Goal: Task Accomplishment & Management: Manage account settings

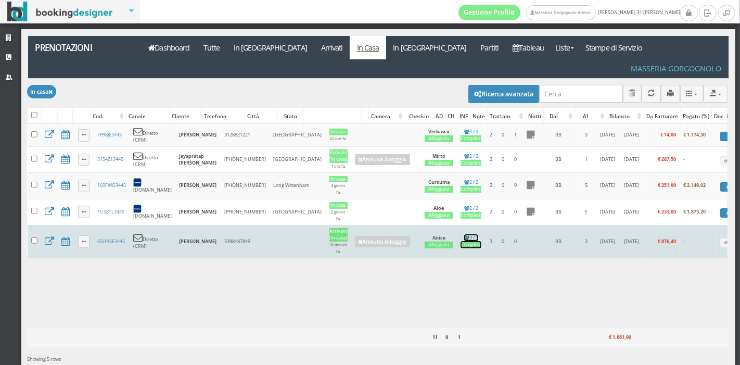
click at [460, 241] on div "Completo" at bounding box center [470, 244] width 21 height 7
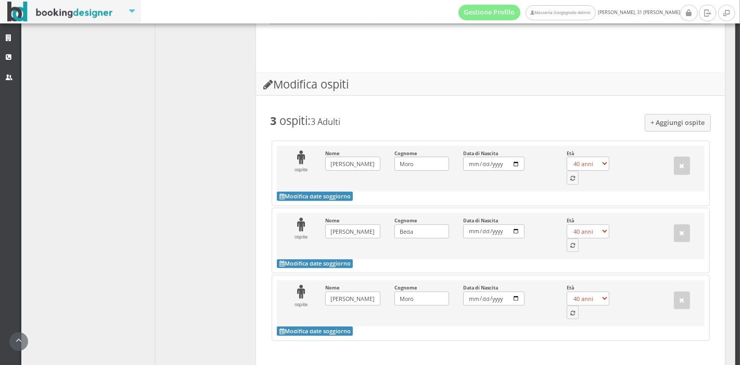
scroll to position [564, 0]
click at [572, 232] on div "ospite Nome Elisa Inserisci il Nome Cognome Beda Inserisci il Cognome Data di N…" at bounding box center [490, 235] width 427 height 46
click at [570, 242] on icon "button" at bounding box center [572, 245] width 5 height 6
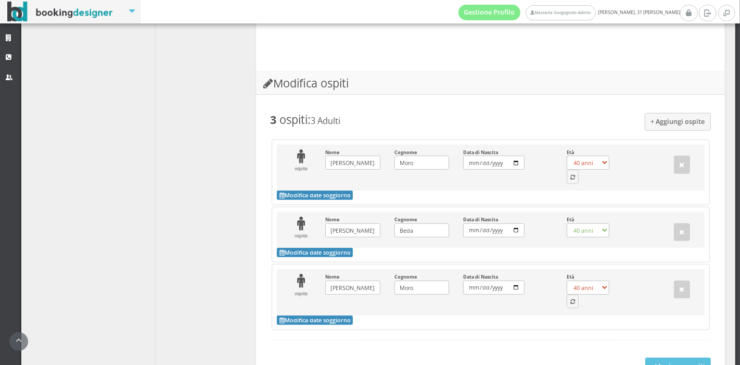
select select "42"
click at [566, 294] on button "button" at bounding box center [572, 301] width 12 height 14
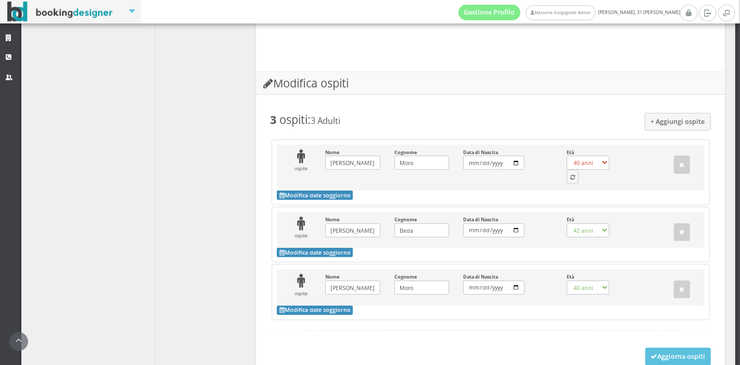
select select "11"
click at [569, 170] on button "button" at bounding box center [572, 177] width 12 height 14
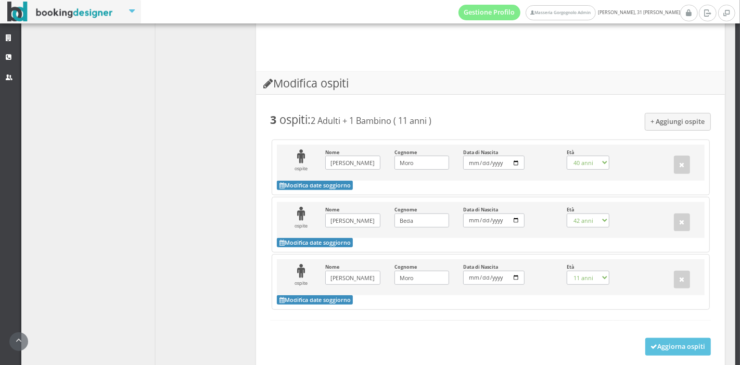
select select "47"
click at [650, 338] on button "Aggiorna ospiti" at bounding box center [678, 347] width 66 height 18
